Goal: Complete application form

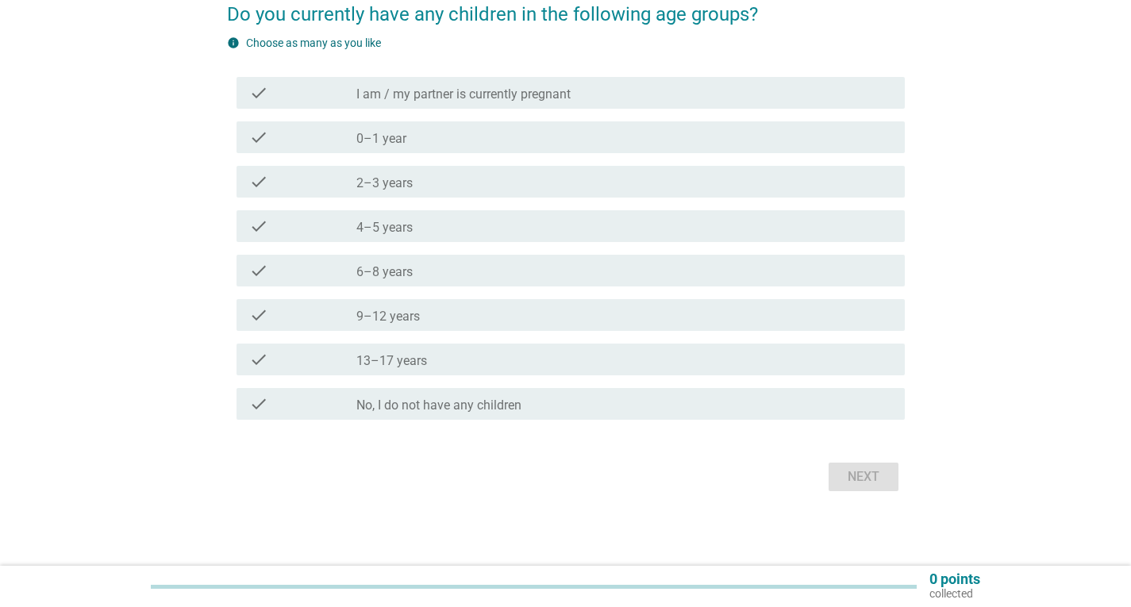
scroll to position [143, 0]
click at [389, 232] on label "4–5 years" at bounding box center [384, 226] width 56 height 16
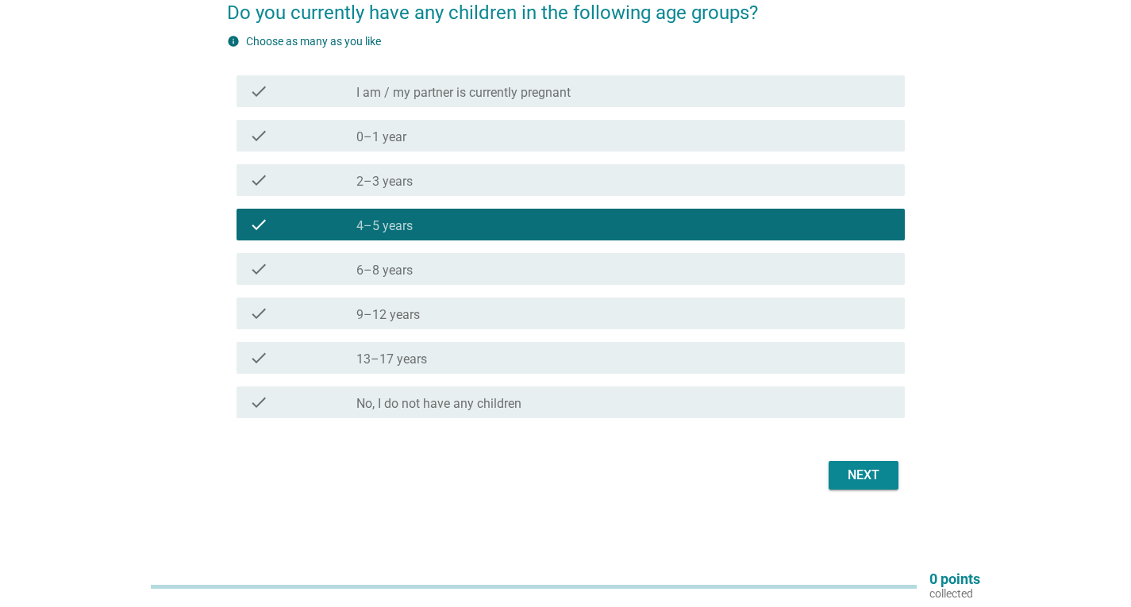
click at [395, 317] on label "9–12 years" at bounding box center [388, 315] width 64 height 16
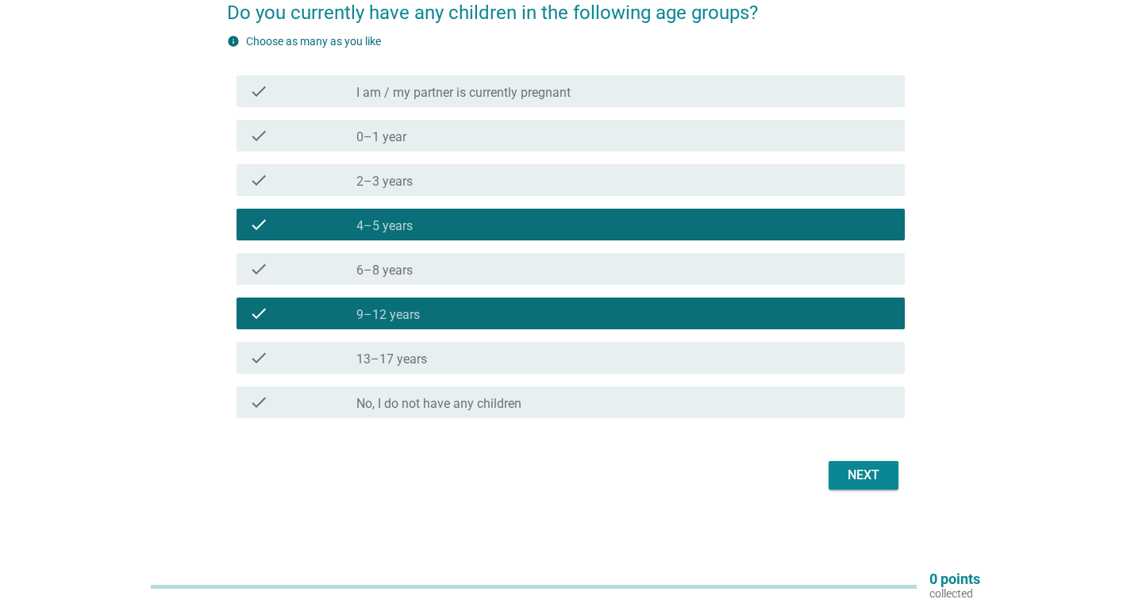
click at [890, 477] on button "Next" at bounding box center [864, 475] width 70 height 29
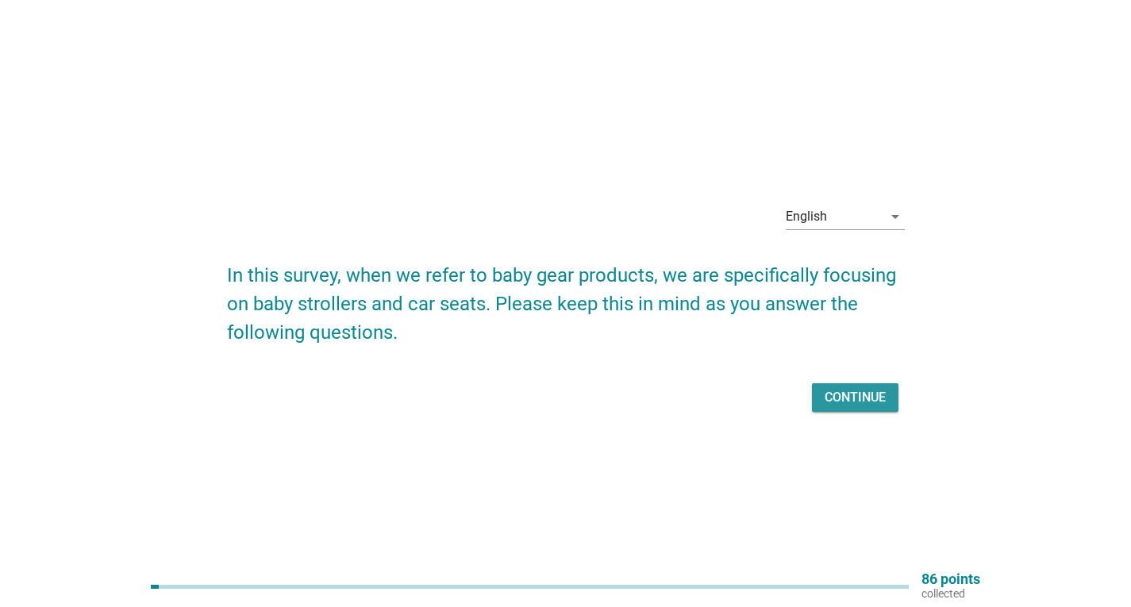
click at [884, 401] on div "Continue" at bounding box center [855, 397] width 61 height 19
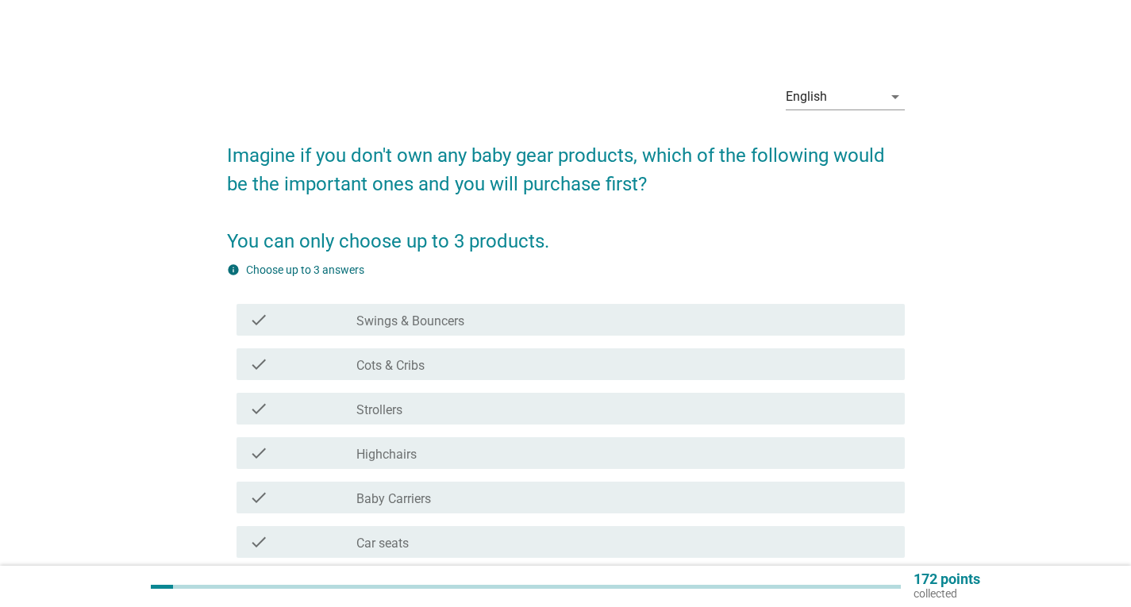
click at [404, 411] on div "check_box_outline_blank Strollers" at bounding box center [624, 408] width 536 height 19
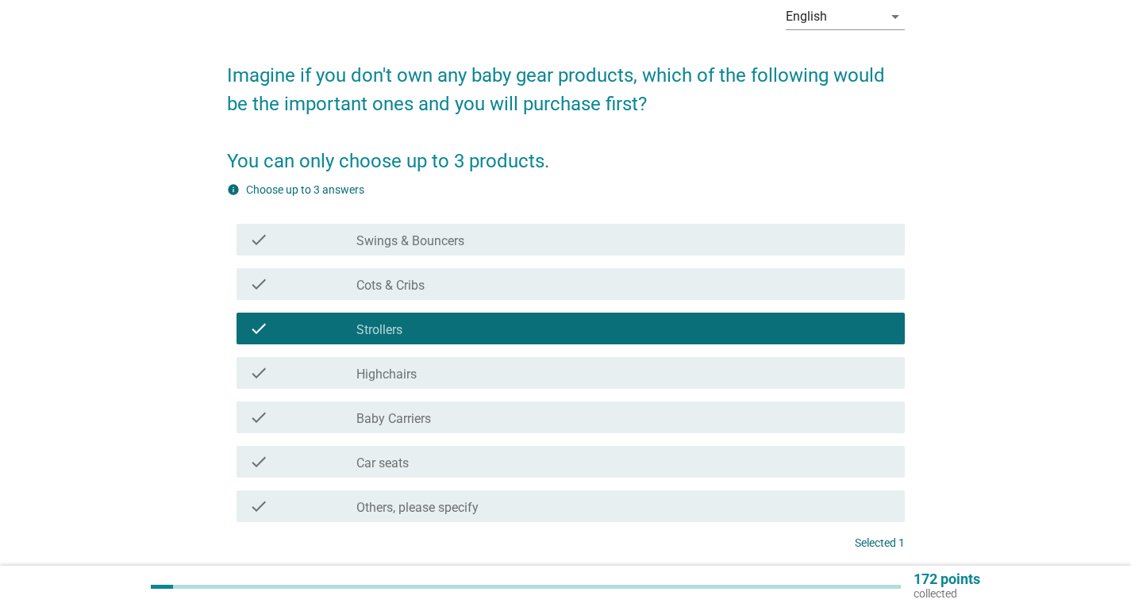
scroll to position [207, 0]
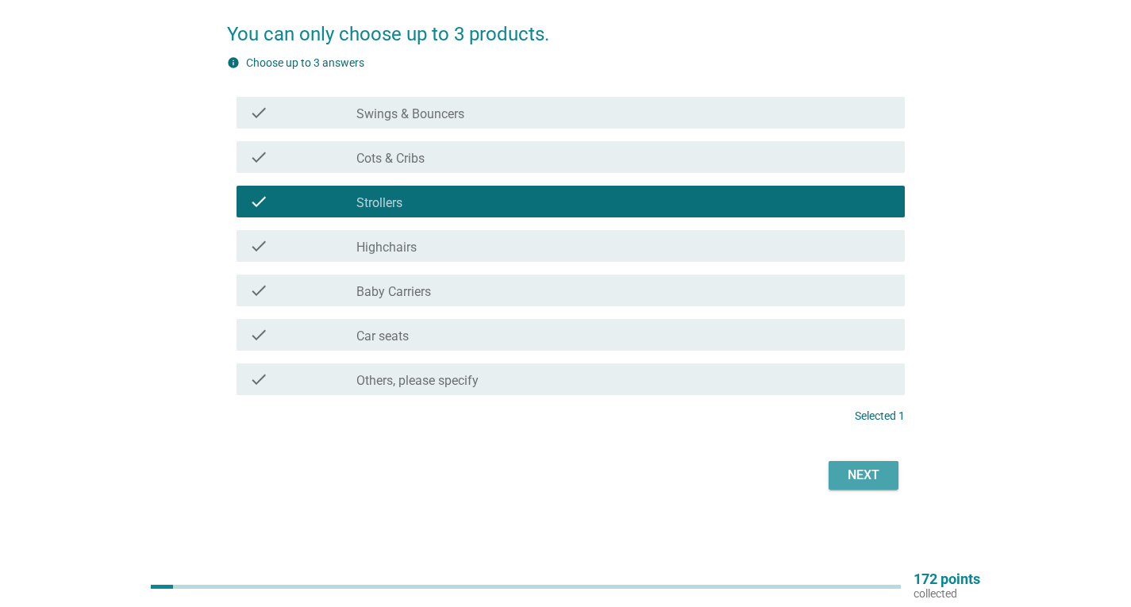
click at [843, 476] on div "Next" at bounding box center [864, 475] width 44 height 19
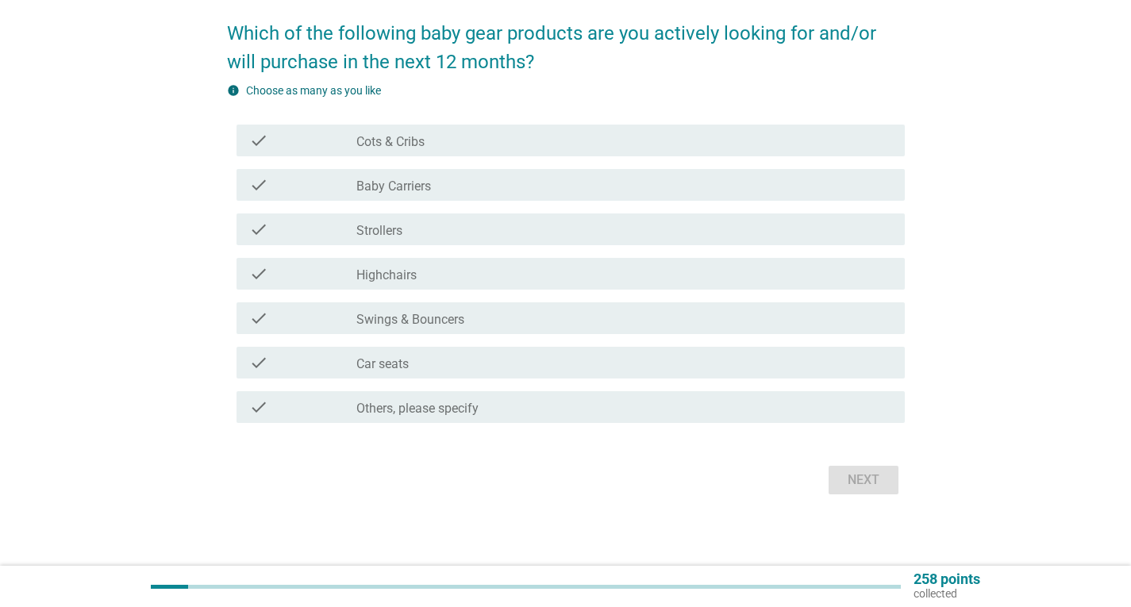
scroll to position [127, 0]
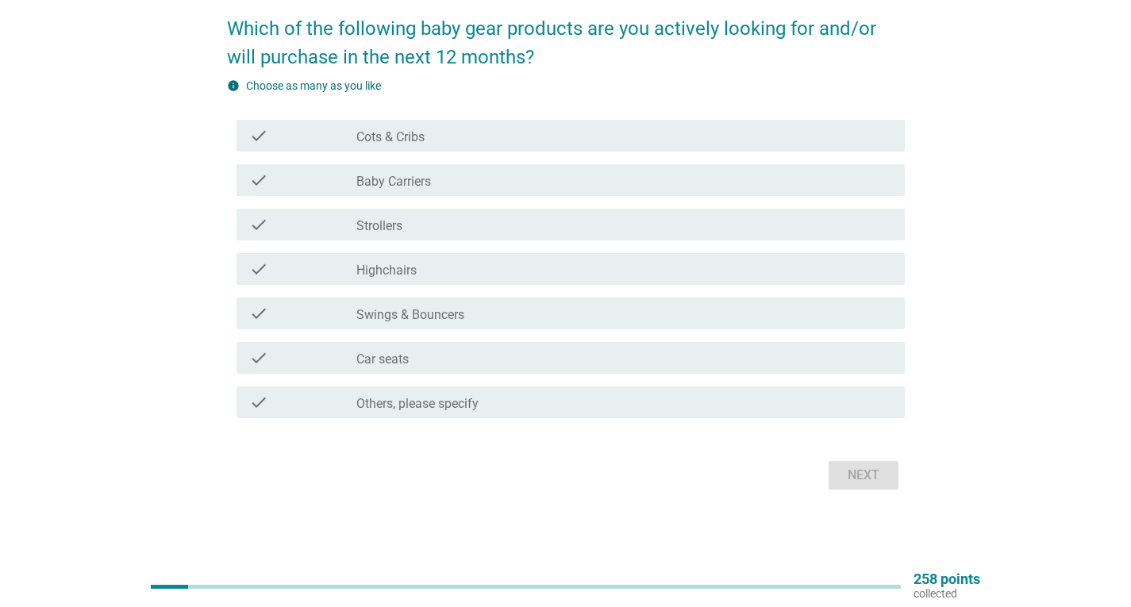
click at [380, 404] on label "Others, please specify" at bounding box center [417, 404] width 122 height 16
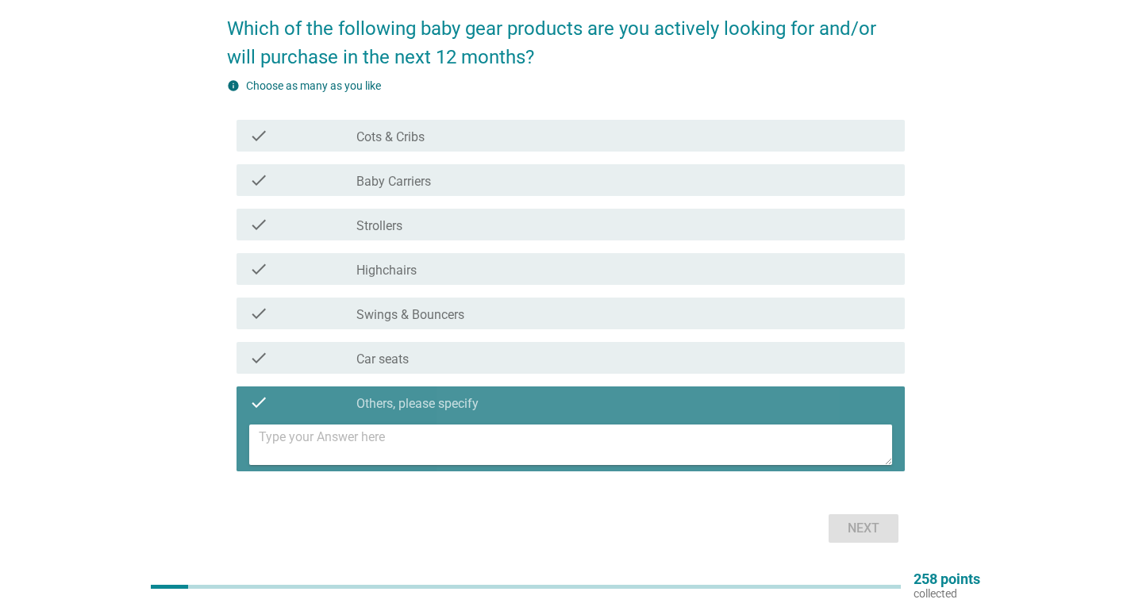
click at [421, 455] on textarea at bounding box center [576, 445] width 634 height 40
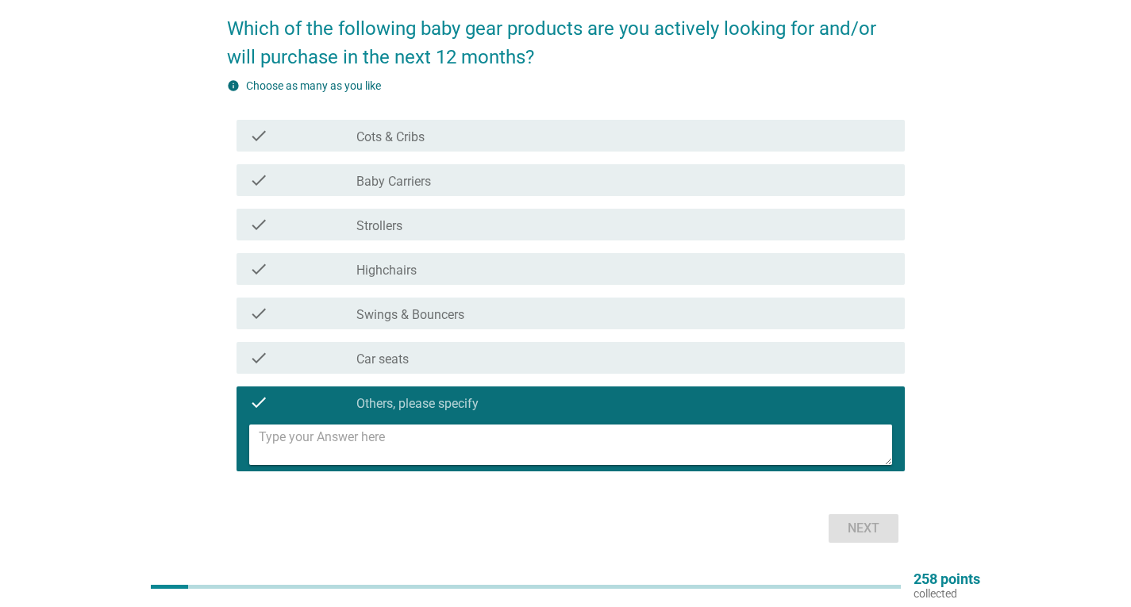
click at [397, 271] on label "Highchairs" at bounding box center [386, 271] width 60 height 16
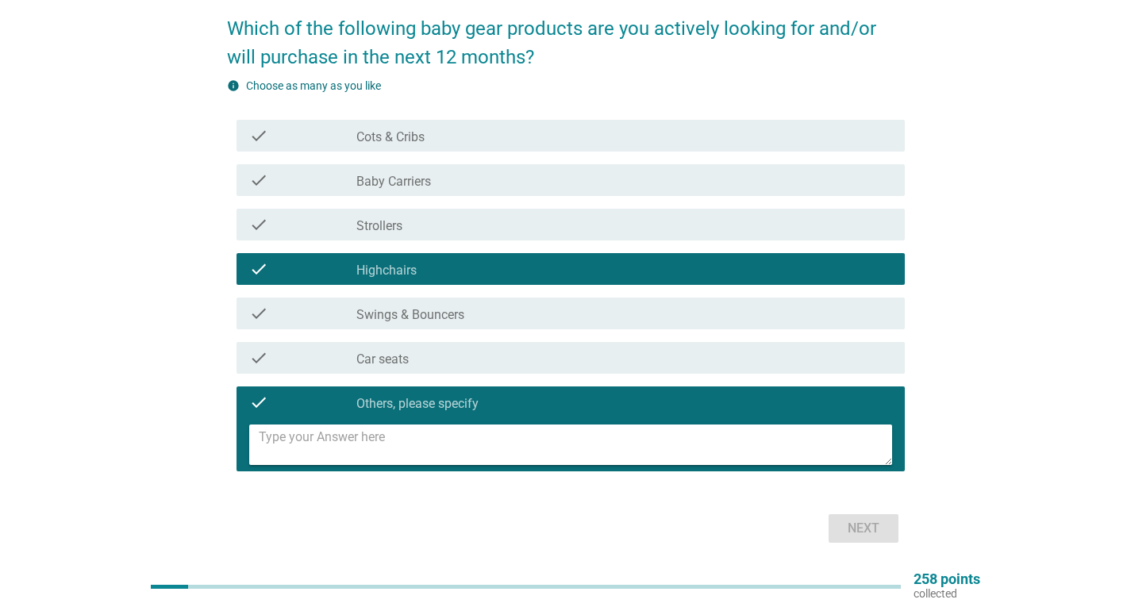
click at [273, 399] on div "check" at bounding box center [302, 402] width 107 height 19
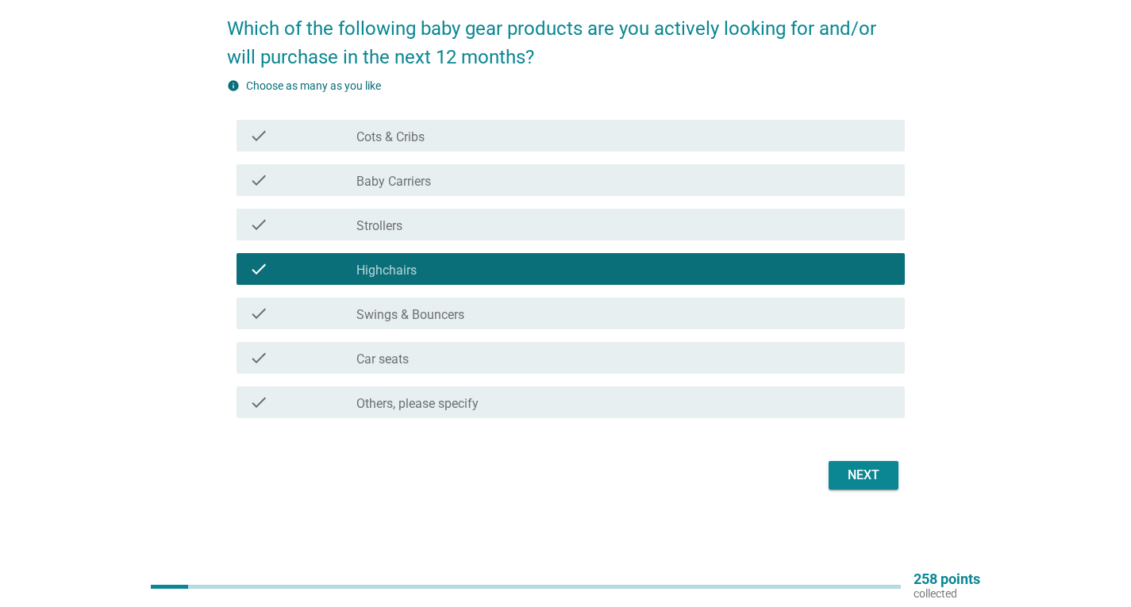
click at [850, 475] on div "Next" at bounding box center [864, 475] width 44 height 19
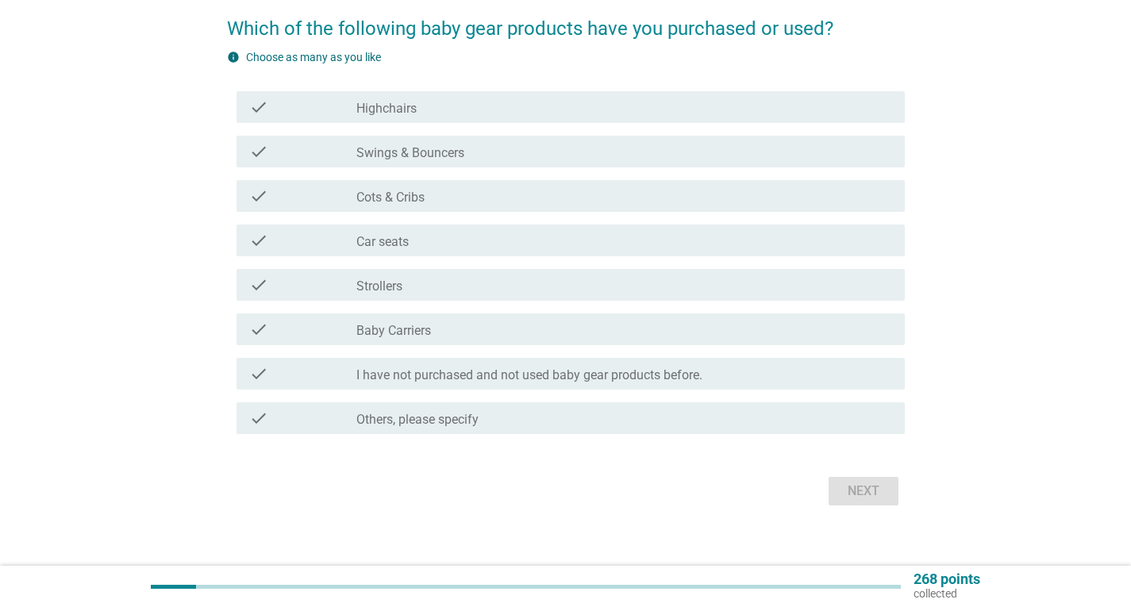
scroll to position [0, 0]
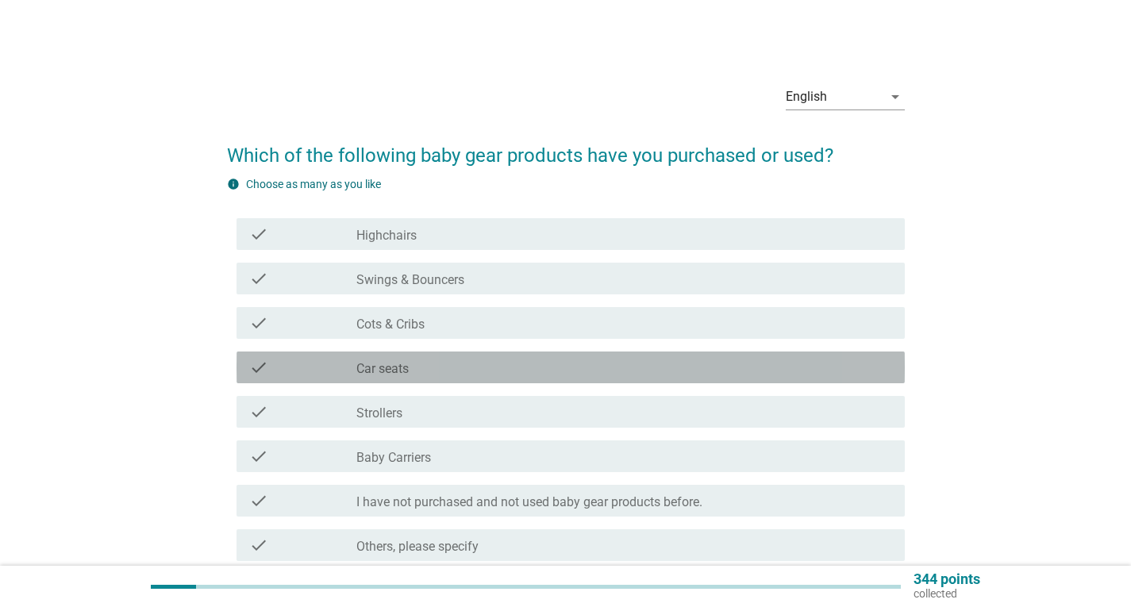
click at [414, 366] on div "check_box_outline_blank Car seats" at bounding box center [624, 367] width 536 height 19
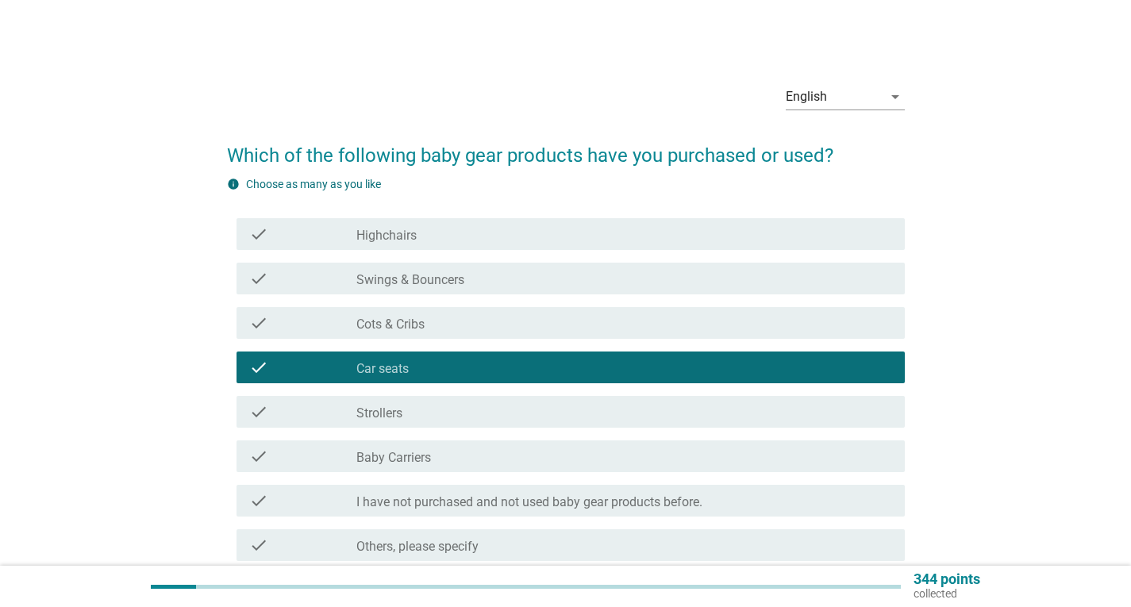
click at [416, 416] on div "check_box_outline_blank Strollers" at bounding box center [624, 412] width 536 height 19
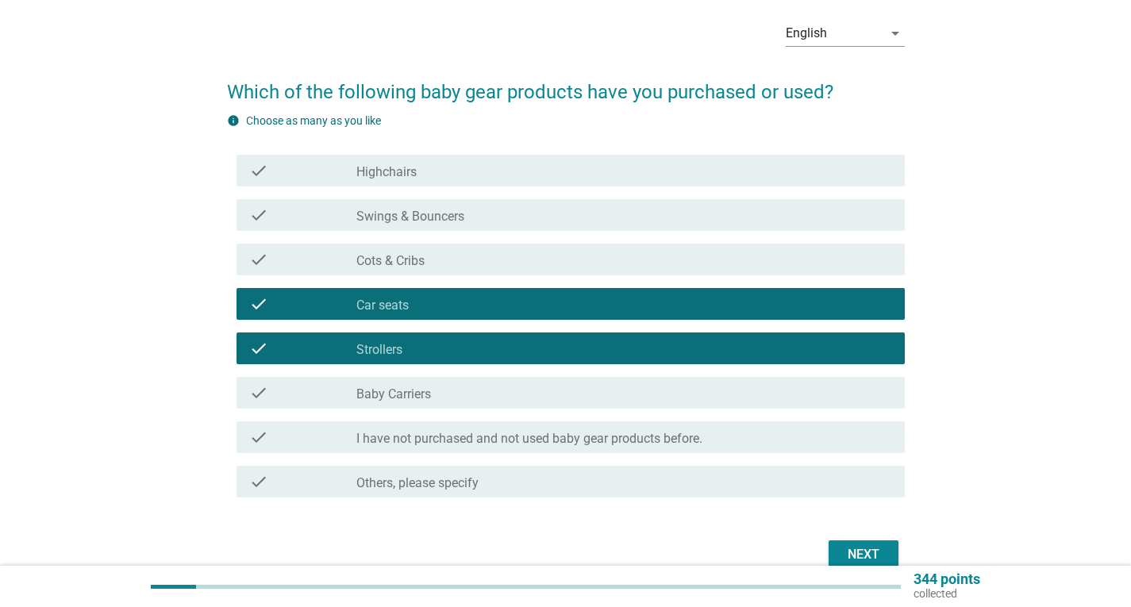
scroll to position [143, 0]
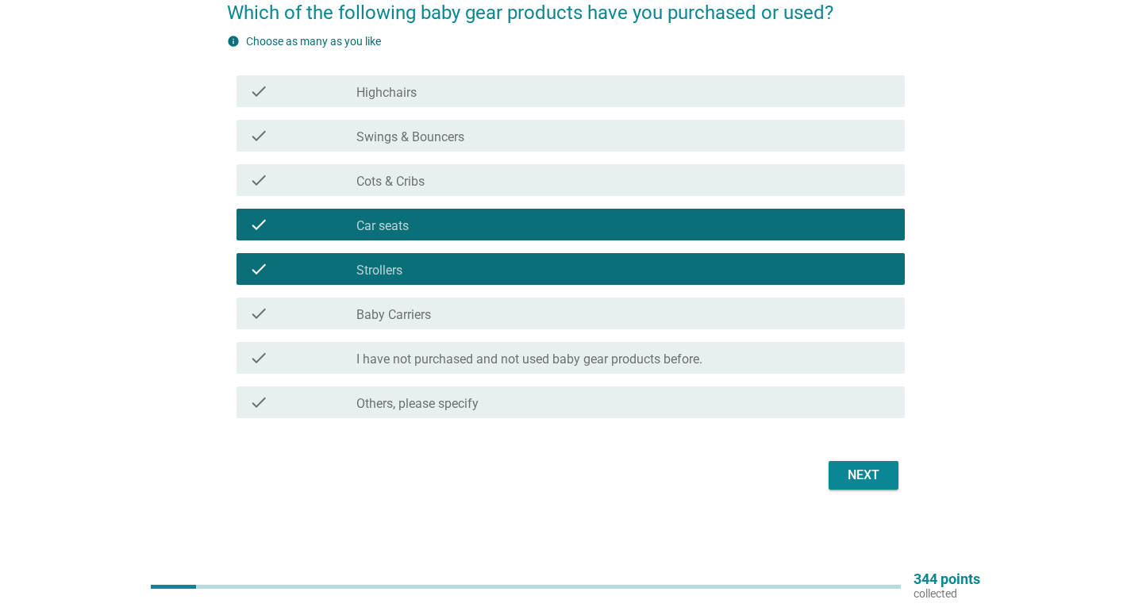
click at [851, 481] on div "Next" at bounding box center [864, 475] width 44 height 19
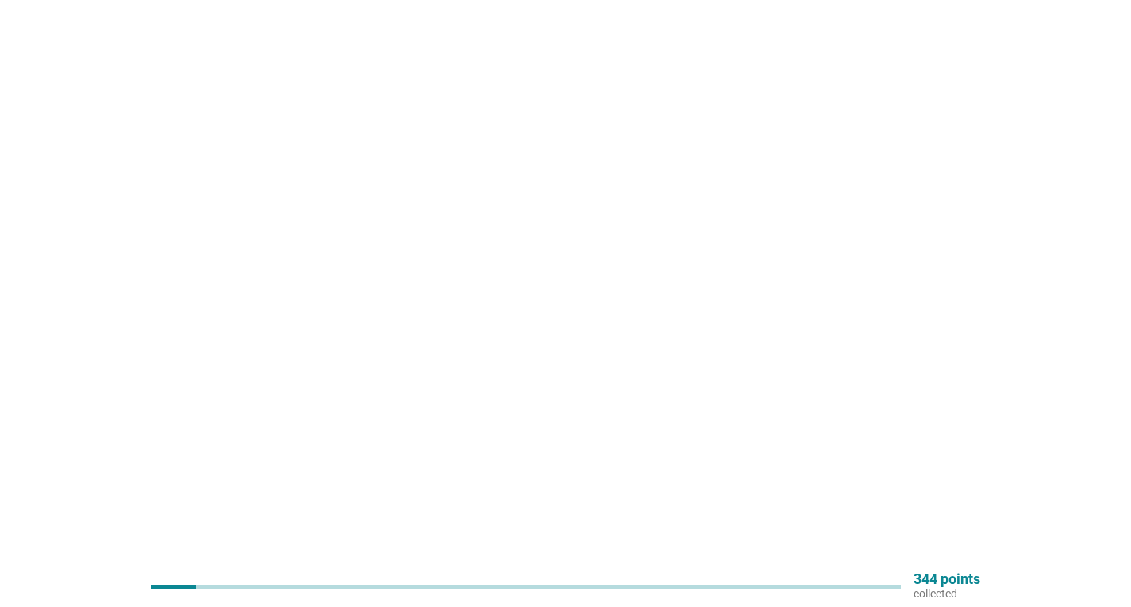
scroll to position [0, 0]
